Goal: Task Accomplishment & Management: Manage account settings

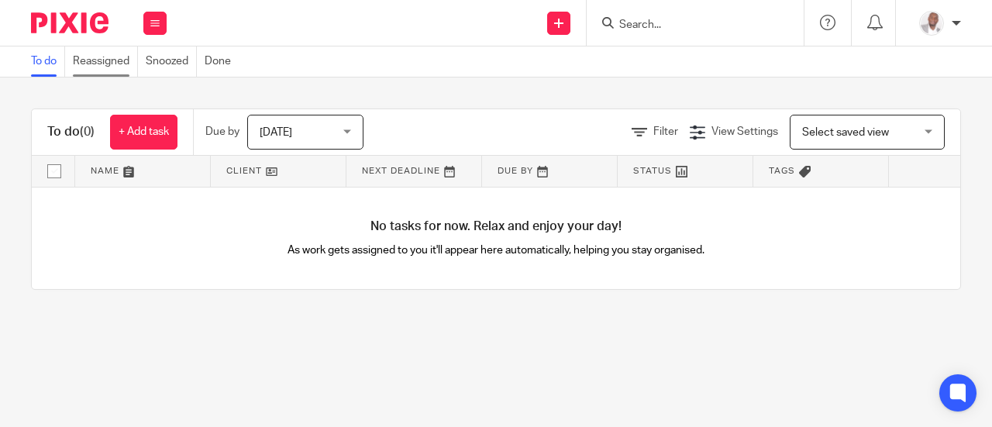
click at [103, 71] on link "Reassigned" at bounding box center [105, 61] width 65 height 30
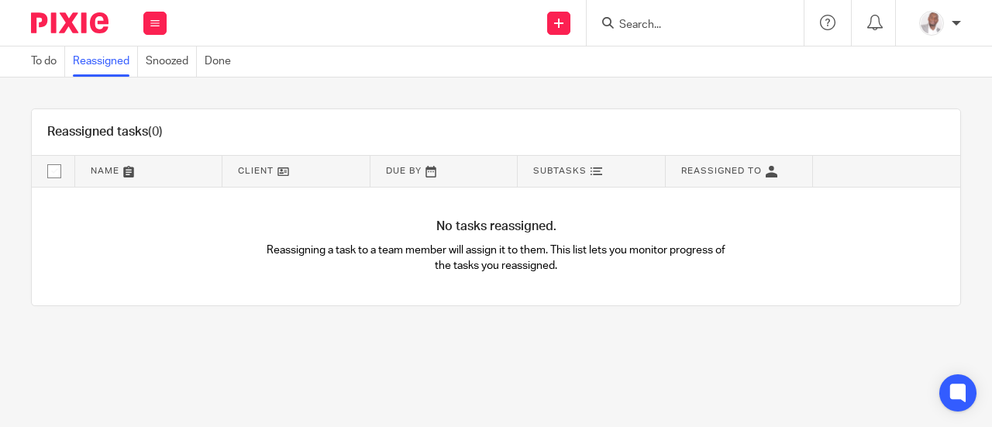
click at [958, 25] on div at bounding box center [955, 23] width 9 height 9
click at [310, 129] on div "Reassigned tasks (0)" at bounding box center [496, 132] width 928 height 46
click at [153, 27] on icon at bounding box center [154, 23] width 9 height 9
click at [155, 143] on link "Team" at bounding box center [147, 140] width 26 height 11
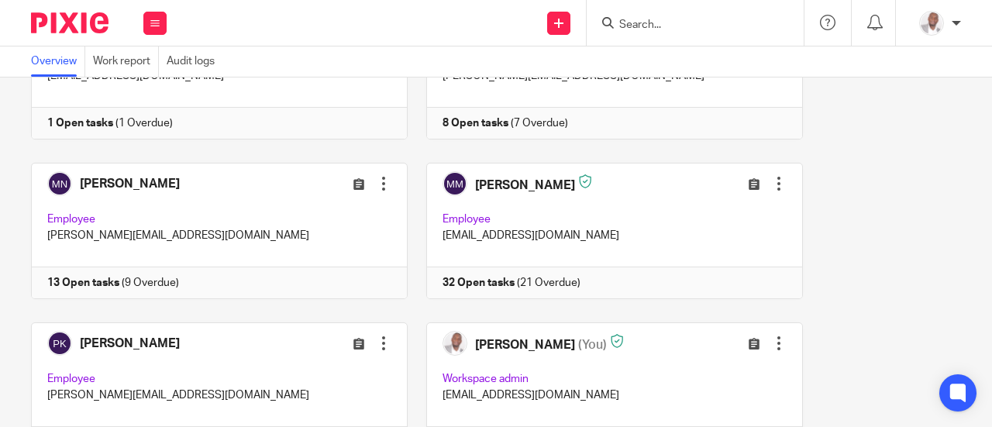
scroll to position [961, 0]
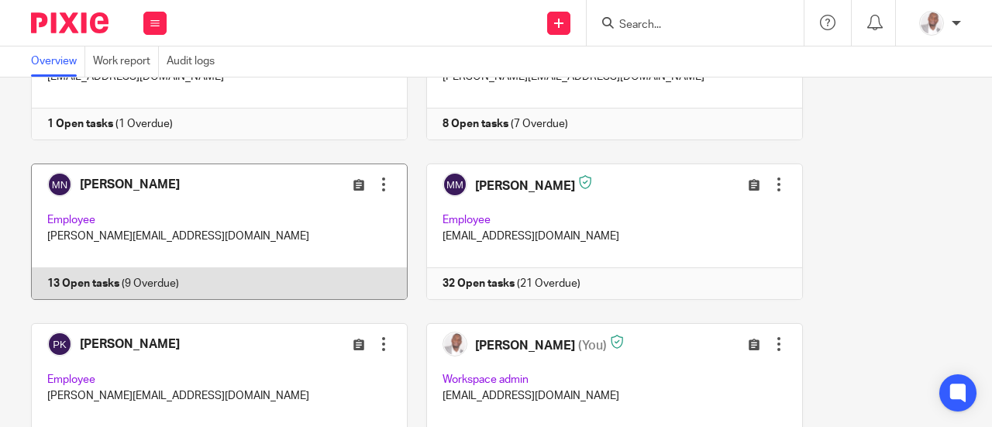
click at [193, 184] on link at bounding box center [210, 231] width 395 height 136
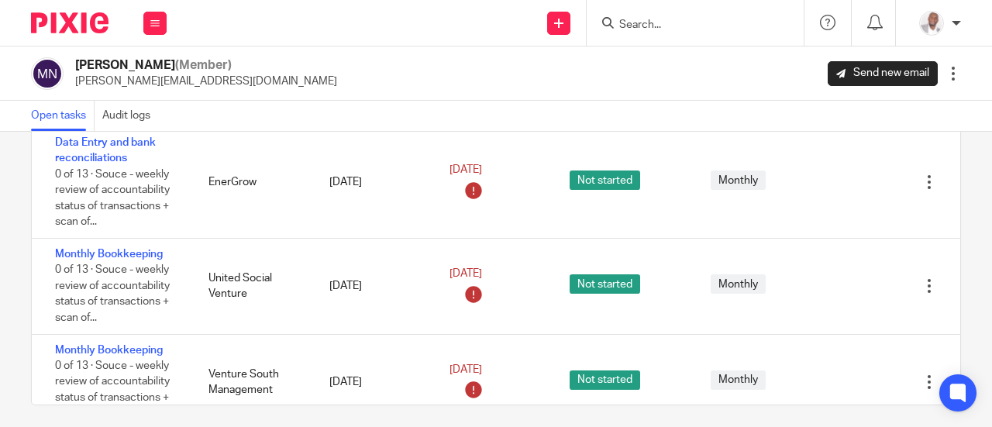
scroll to position [123, 0]
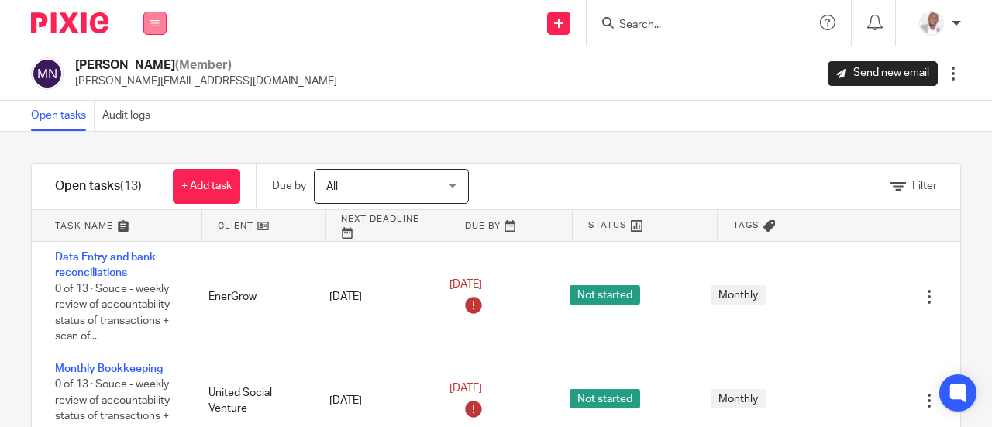
click at [156, 27] on button at bounding box center [154, 23] width 23 height 23
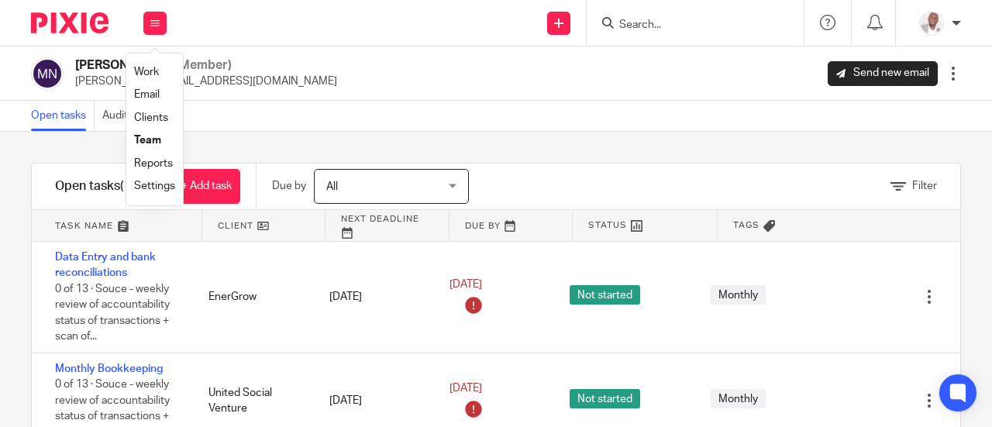
click at [150, 140] on link "Team" at bounding box center [147, 140] width 27 height 11
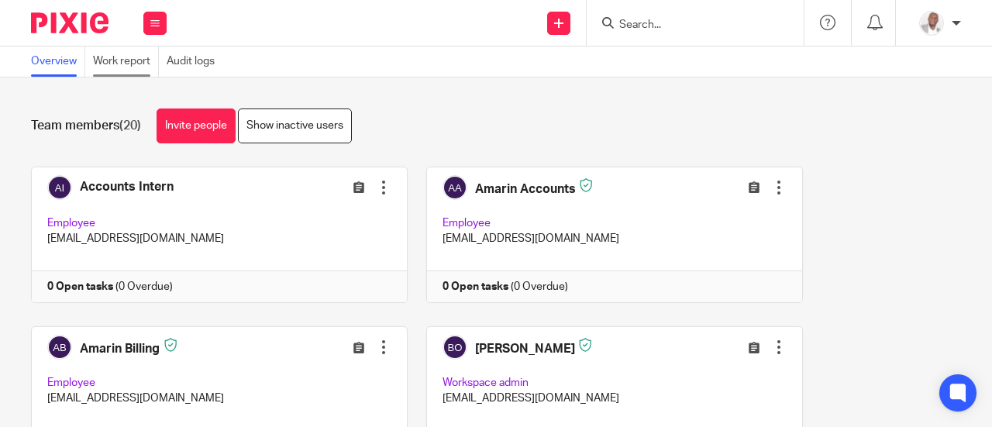
click at [127, 59] on link "Work report" at bounding box center [126, 61] width 66 height 30
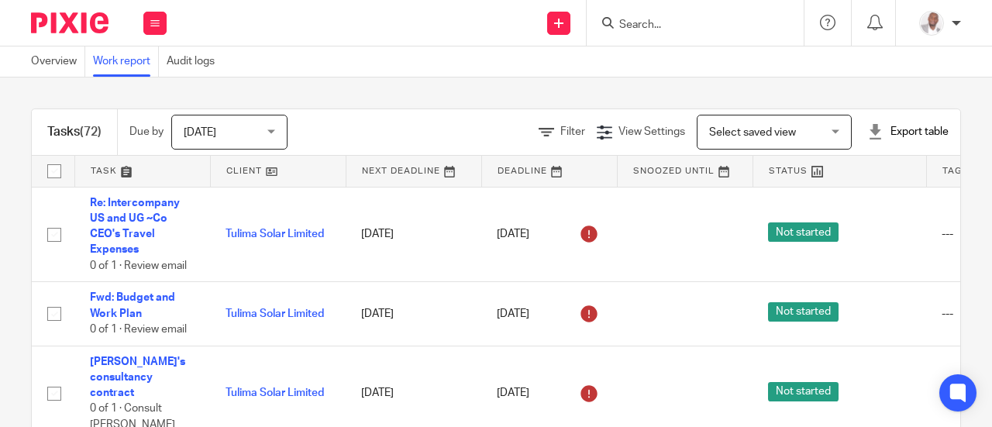
click at [280, 135] on div "Today Today" at bounding box center [229, 132] width 116 height 35
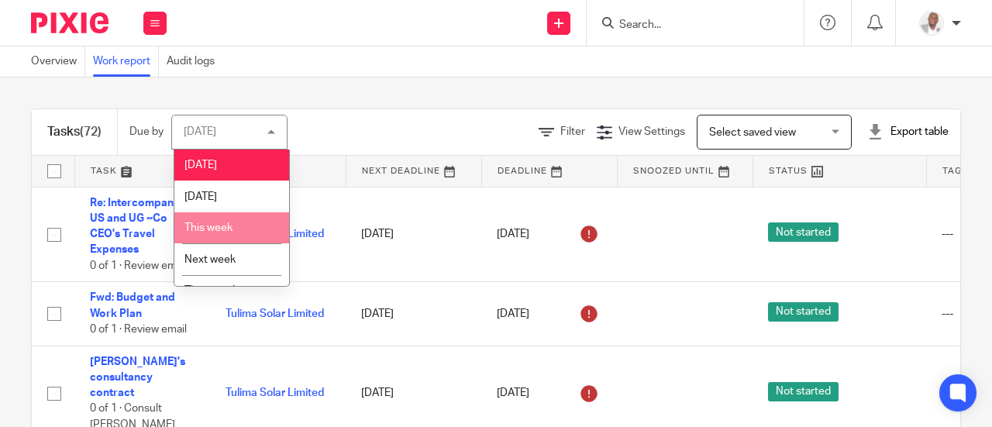
click at [225, 224] on span "This week" at bounding box center [208, 227] width 48 height 11
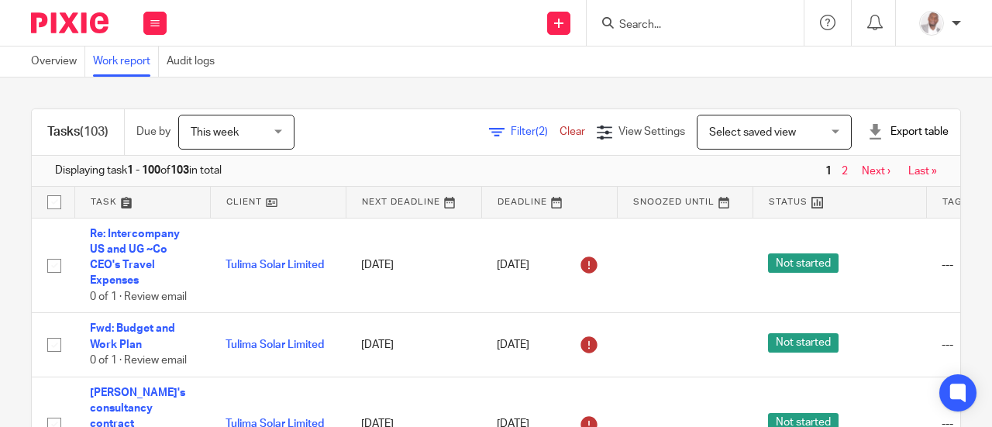
click at [896, 135] on div "Export table" at bounding box center [907, 131] width 81 height 15
click at [851, 187] on link "Excel spreadsheet" at bounding box center [869, 189] width 90 height 11
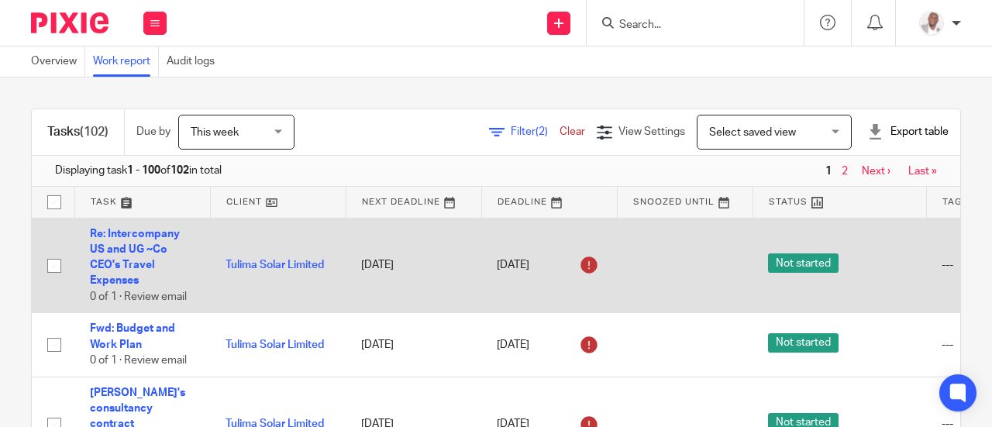
click at [643, 237] on td at bounding box center [685, 265] width 136 height 95
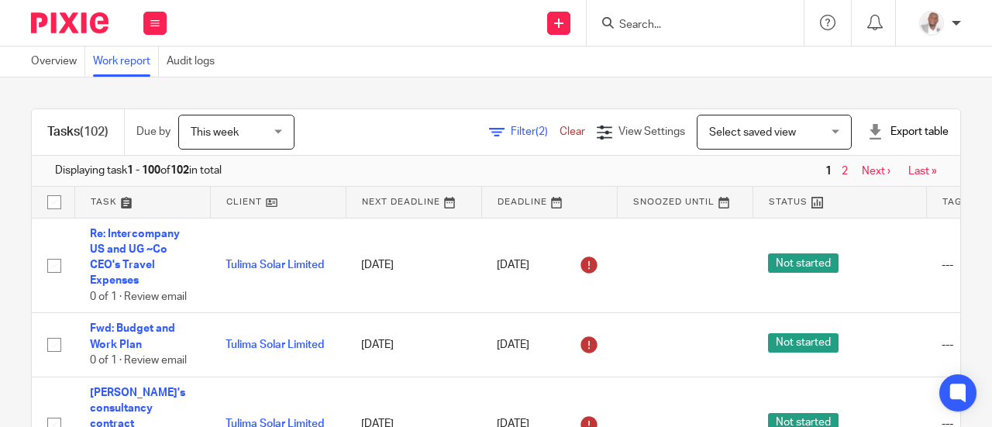
click at [246, 204] on link at bounding box center [278, 202] width 135 height 31
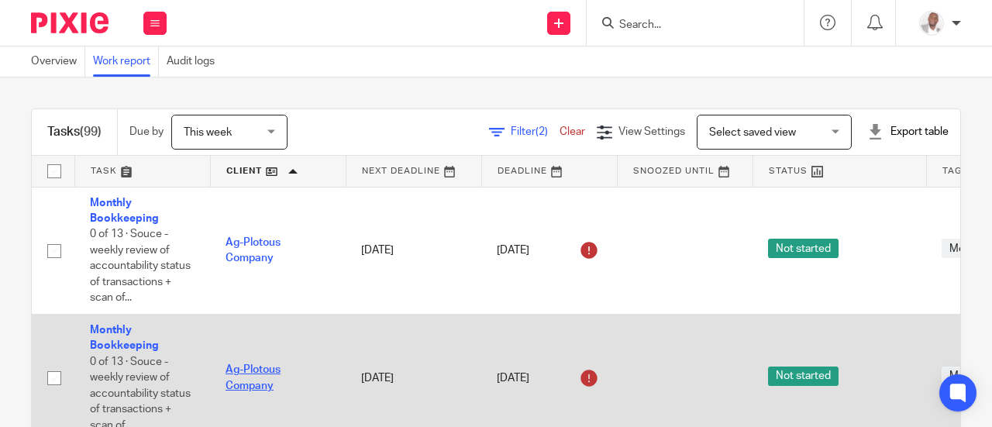
click at [239, 370] on link "Ag-Plotous Company" at bounding box center [252, 377] width 55 height 26
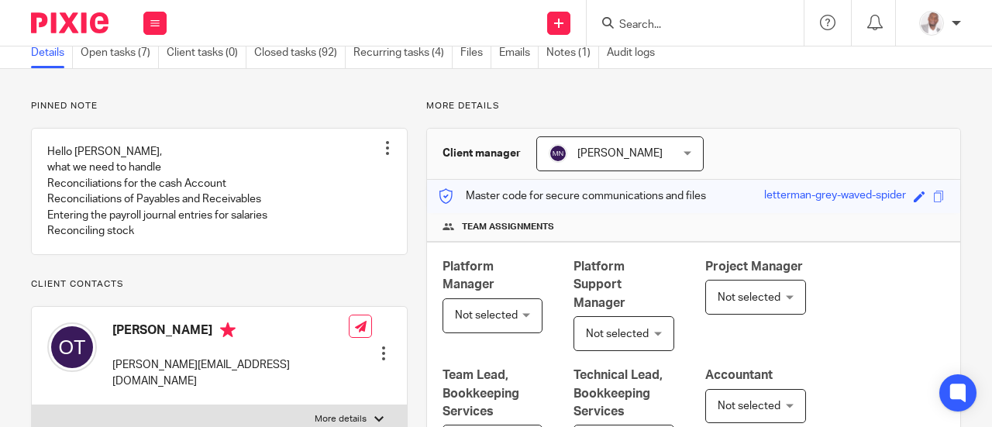
scroll to position [73, 0]
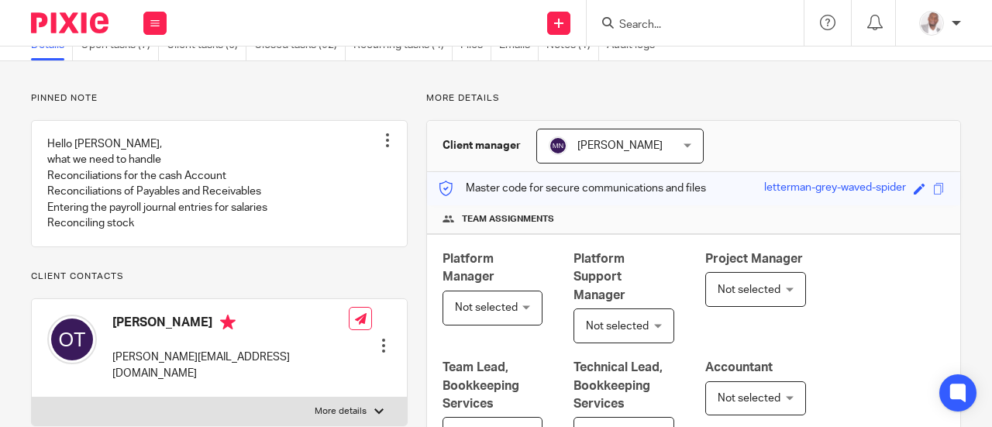
click at [682, 150] on div "[PERSON_NAME] [PERSON_NAME]" at bounding box center [619, 146] width 167 height 35
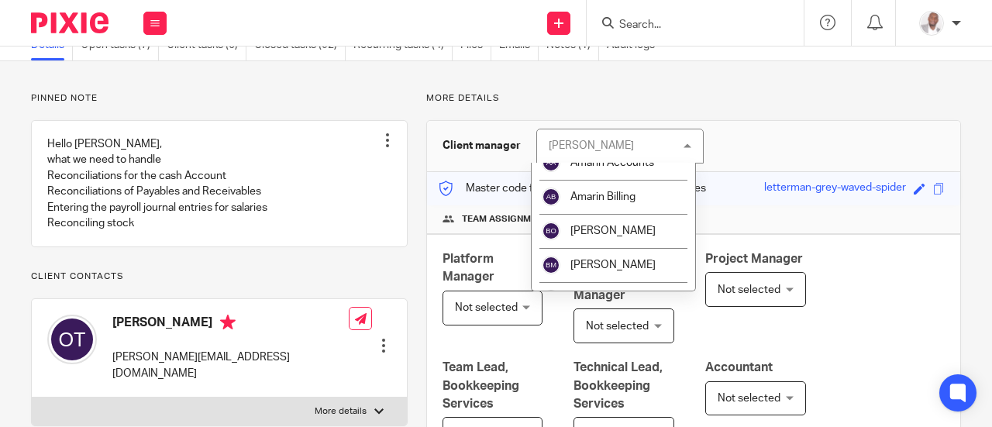
scroll to position [62, 0]
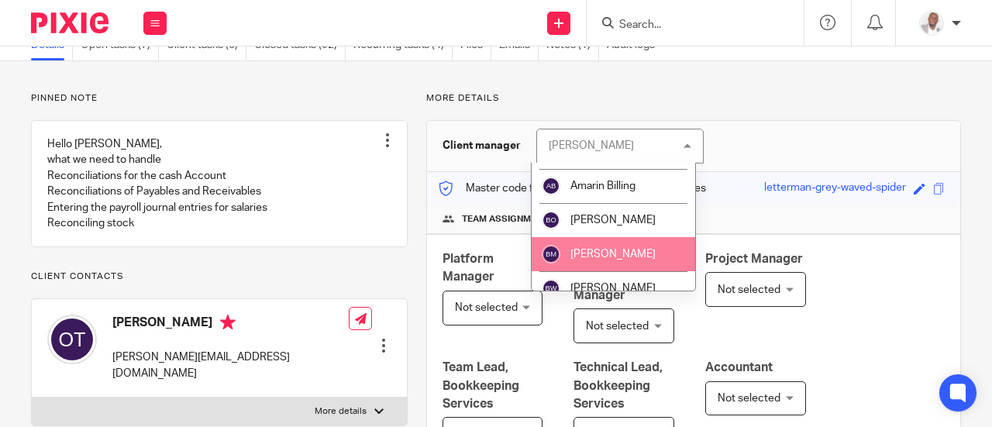
click at [604, 249] on span "[PERSON_NAME]" at bounding box center [612, 254] width 85 height 11
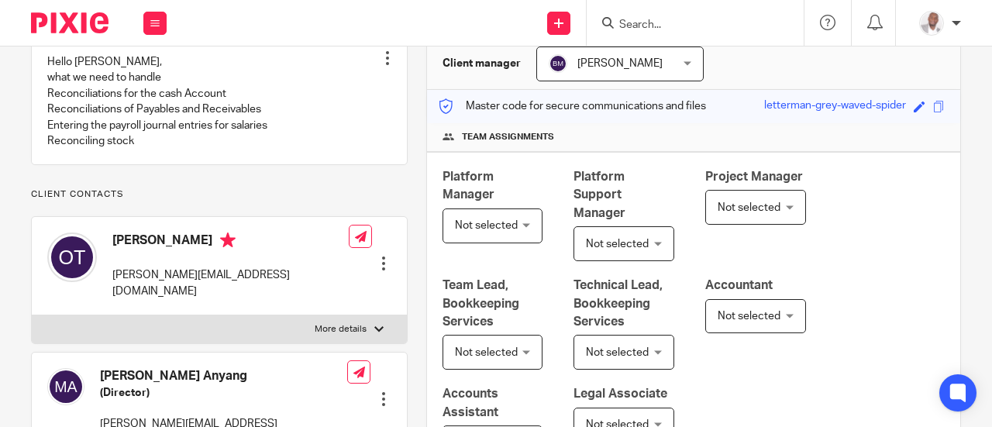
scroll to position [186, 0]
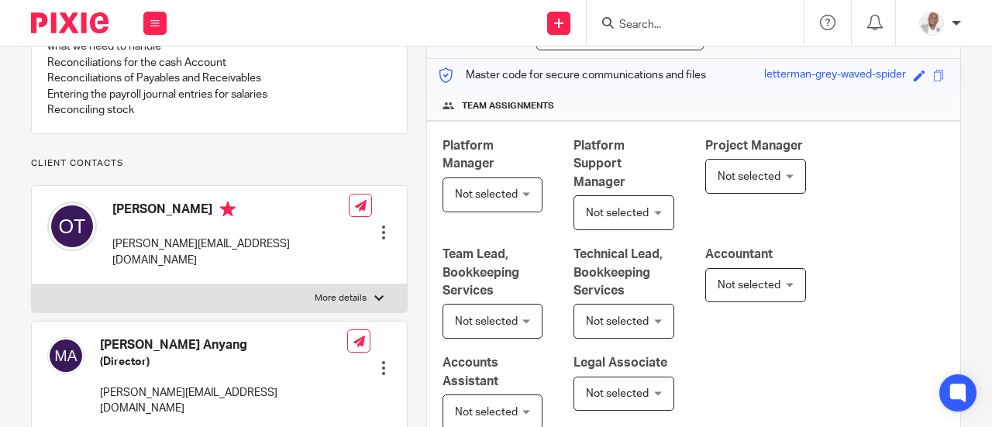
click at [523, 212] on div "Not selected Not selected" at bounding box center [492, 194] width 101 height 35
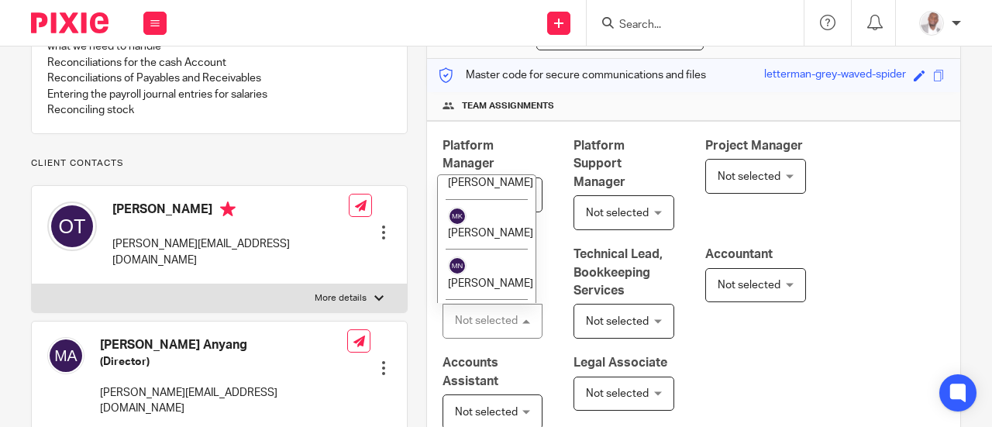
scroll to position [589, 0]
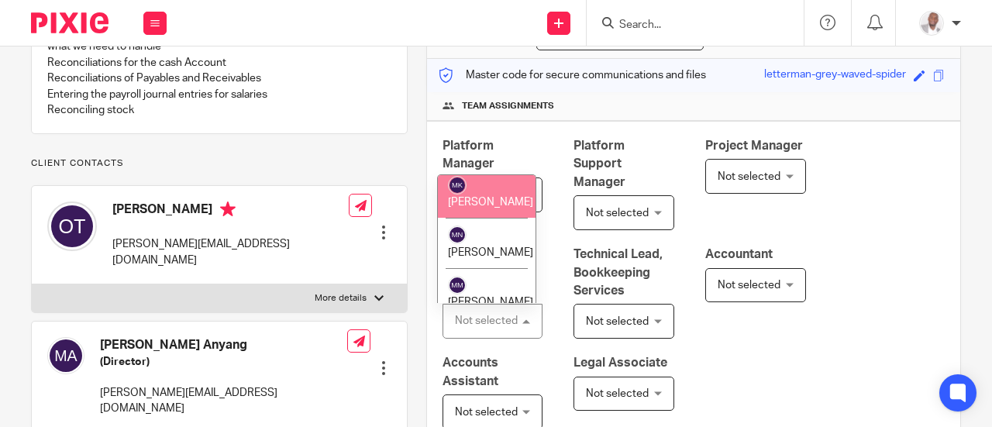
click at [486, 218] on li "[PERSON_NAME]" at bounding box center [487, 193] width 98 height 50
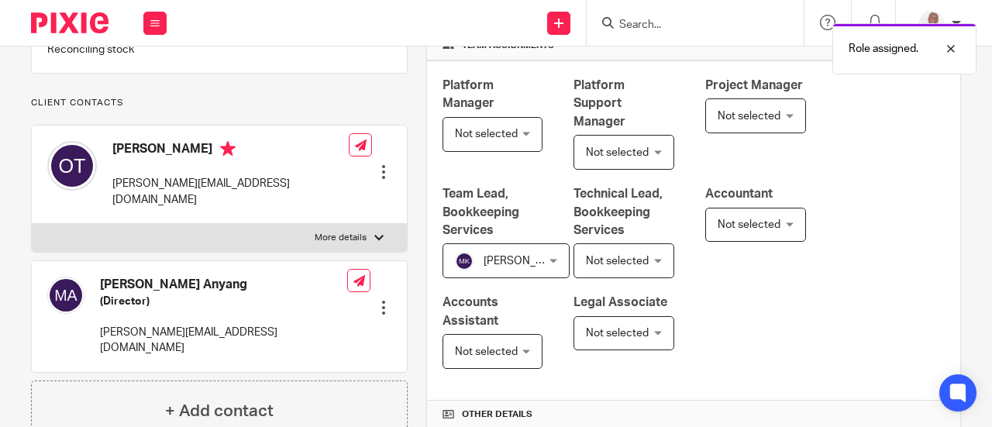
scroll to position [279, 0]
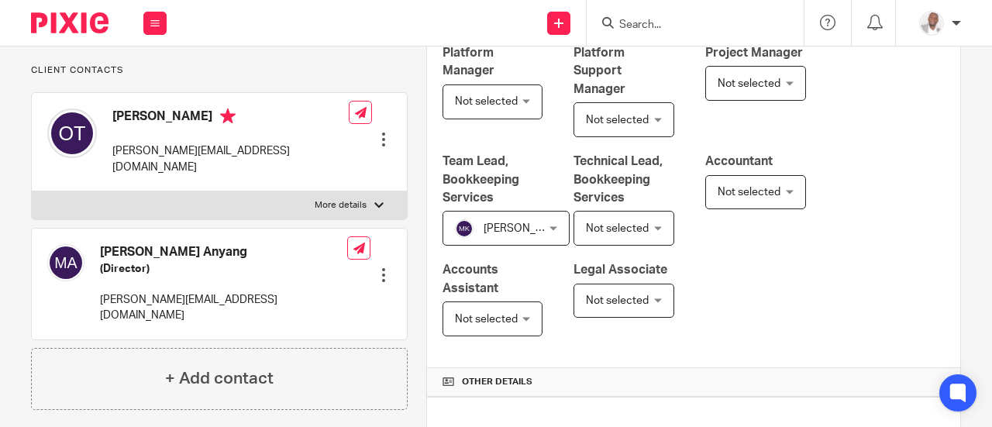
click at [521, 119] on div "Not selected Not selected" at bounding box center [492, 101] width 101 height 35
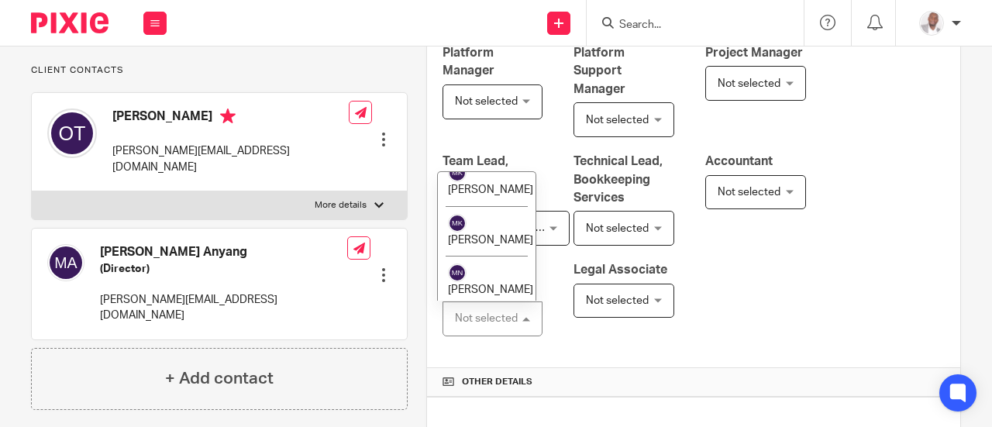
scroll to position [558, 0]
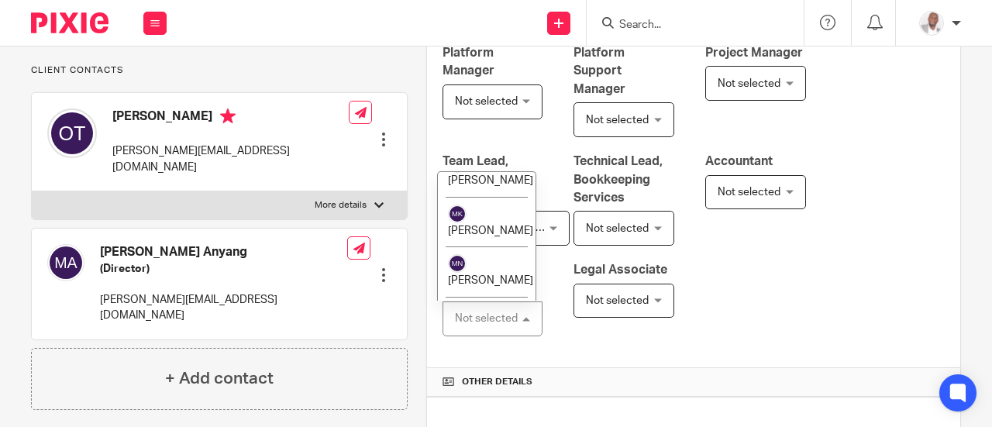
click at [491, 146] on li "[PERSON_NAME]" at bounding box center [487, 121] width 98 height 50
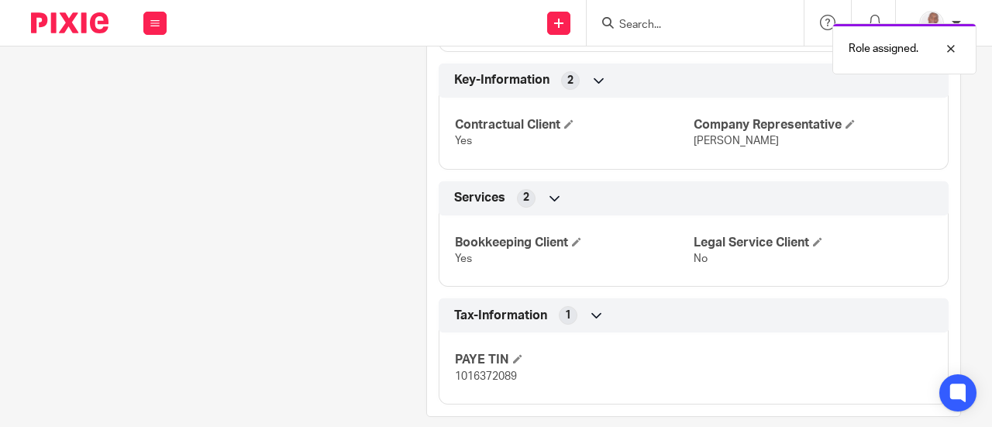
scroll to position [969, 0]
